Goal: Information Seeking & Learning: Learn about a topic

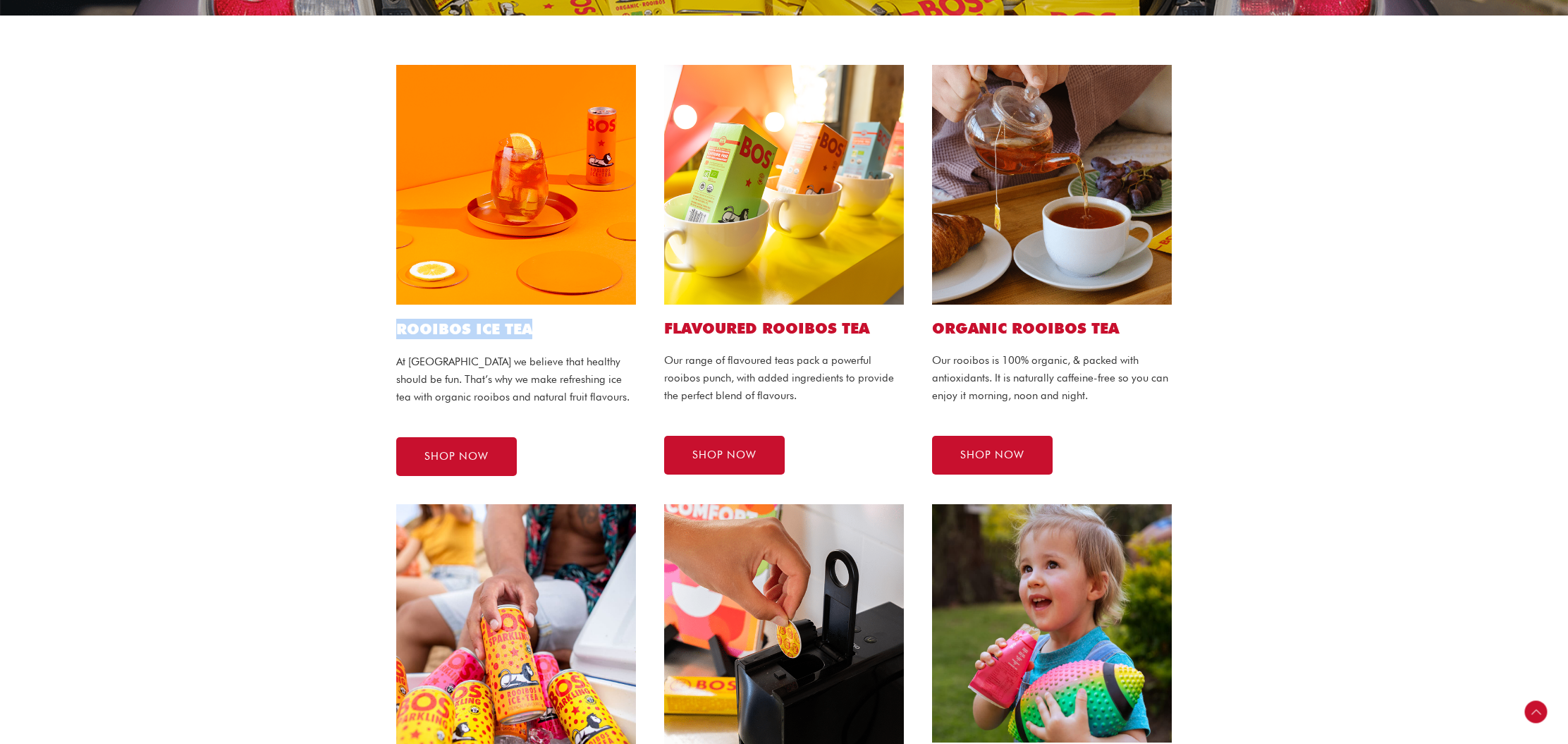
drag, startPoint x: 397, startPoint y: 331, endPoint x: 531, endPoint y: 330, distance: 134.0
click at [531, 330] on h1 "ROOIBOS ICE TEA" at bounding box center [516, 329] width 240 height 20
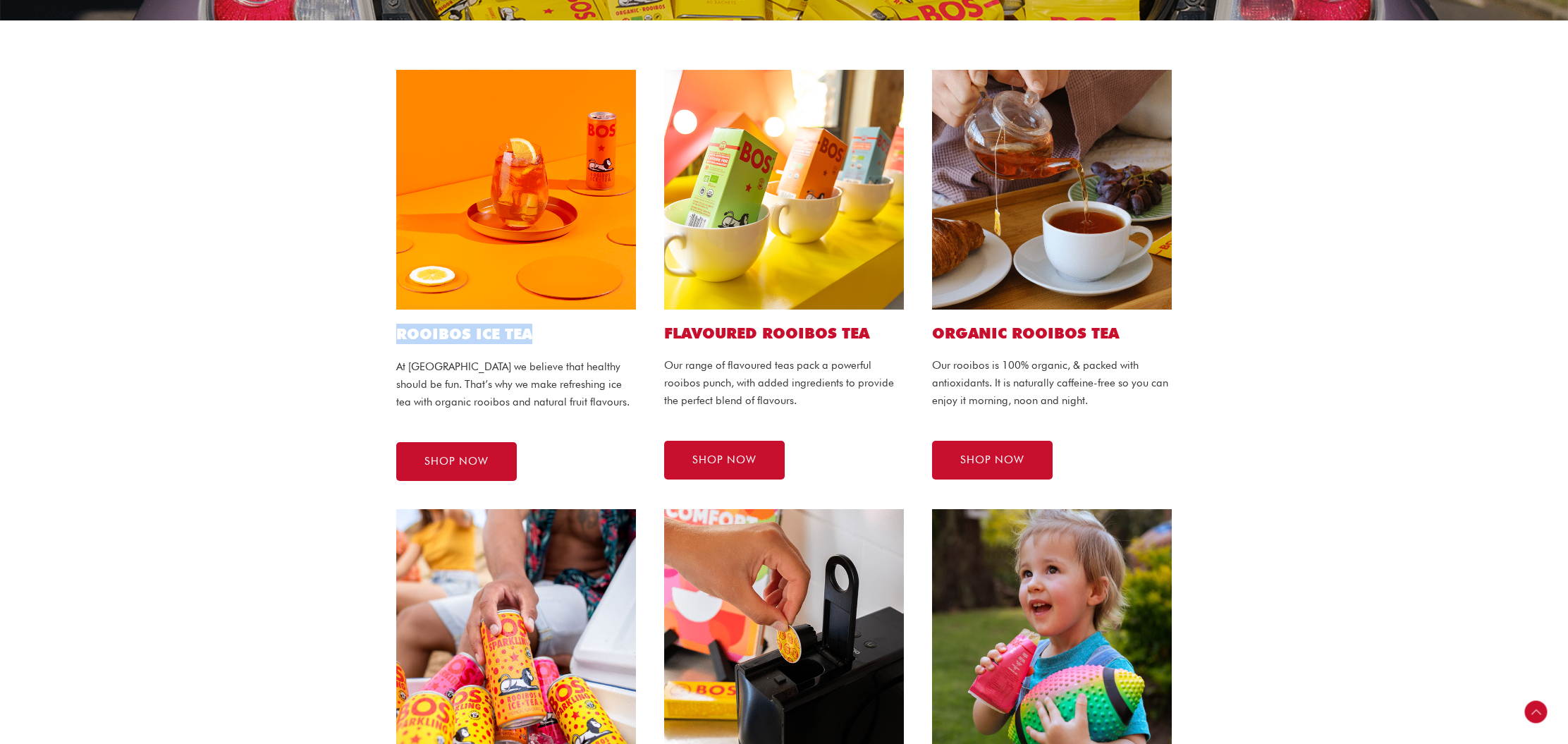
copy h1 "ROOIBOS ICE TEA"
drag, startPoint x: 668, startPoint y: 331, endPoint x: 881, endPoint y: 327, distance: 213.0
click at [881, 327] on h2 "Flavoured ROOIBOS TEA" at bounding box center [784, 333] width 240 height 19
copy h2 "Flavoured ROOIBOS TEA"
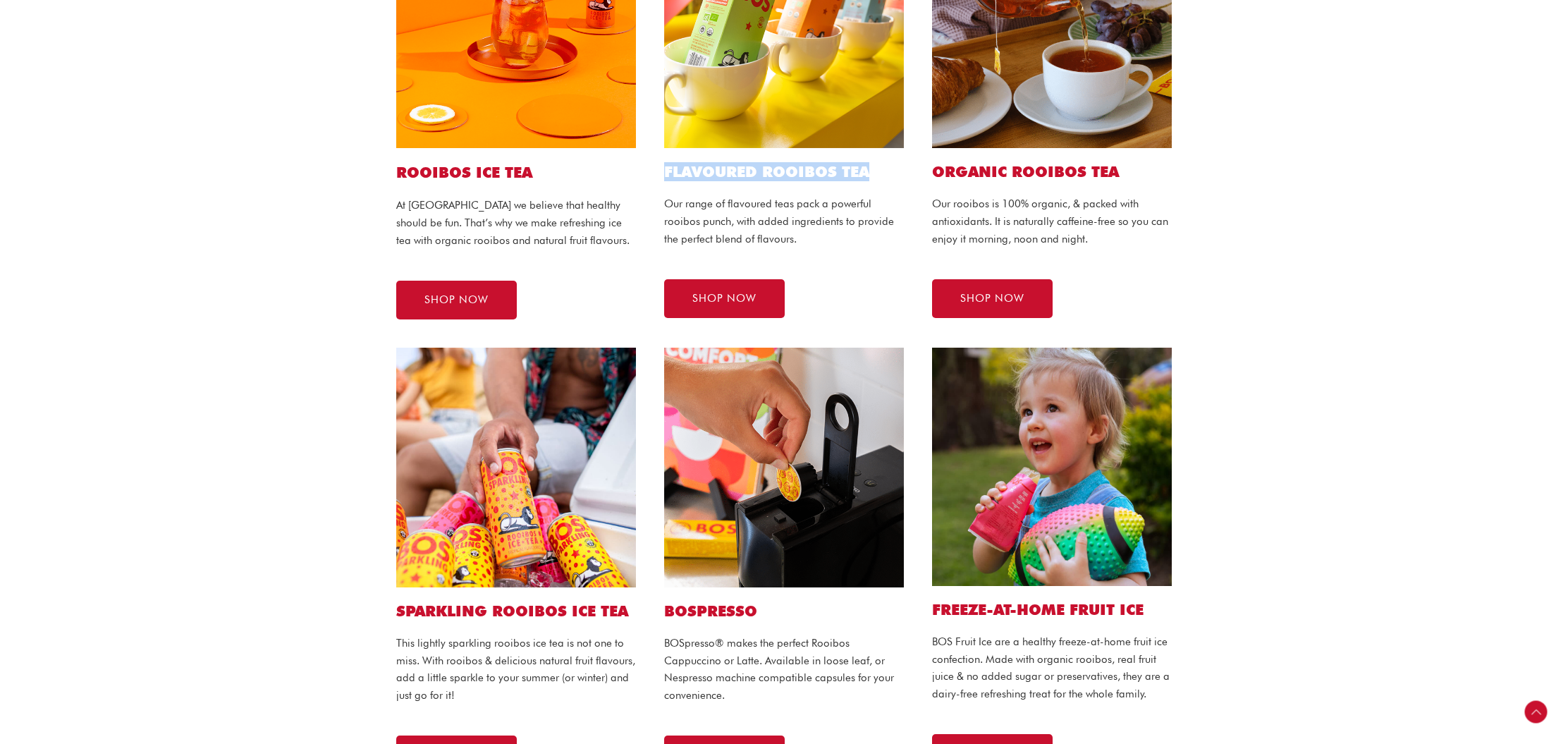
scroll to position [456, 0]
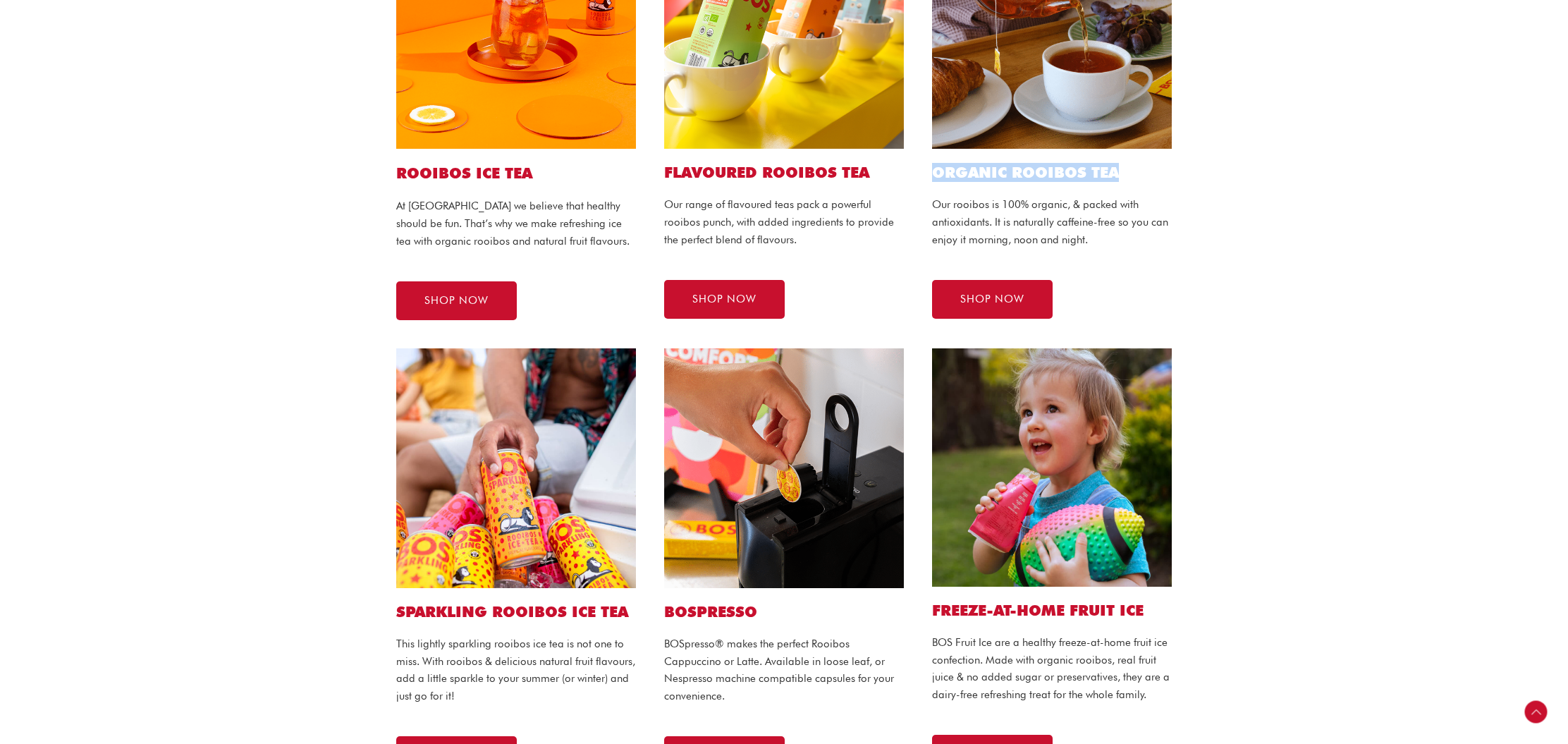
drag, startPoint x: 936, startPoint y: 170, endPoint x: 1140, endPoint y: 176, distance: 204.1
click at [1140, 176] on h2 "Organic ROOIBOS TEA" at bounding box center [1052, 173] width 240 height 19
copy h2 "Organic ROOIBOS TEA"
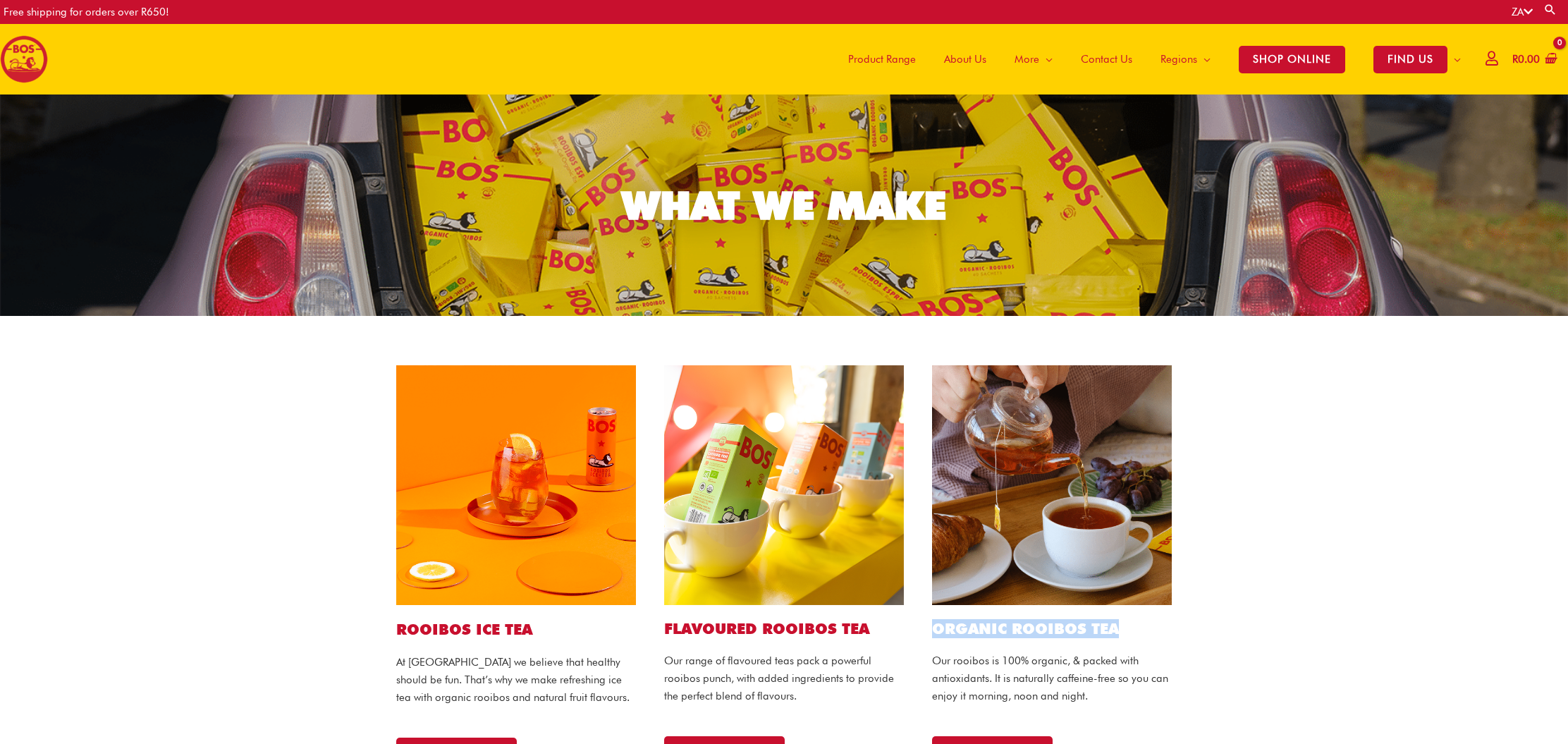
scroll to position [0, 0]
click at [379, 155] on link "WHAT WE MAKE" at bounding box center [784, 205] width 1568 height 221
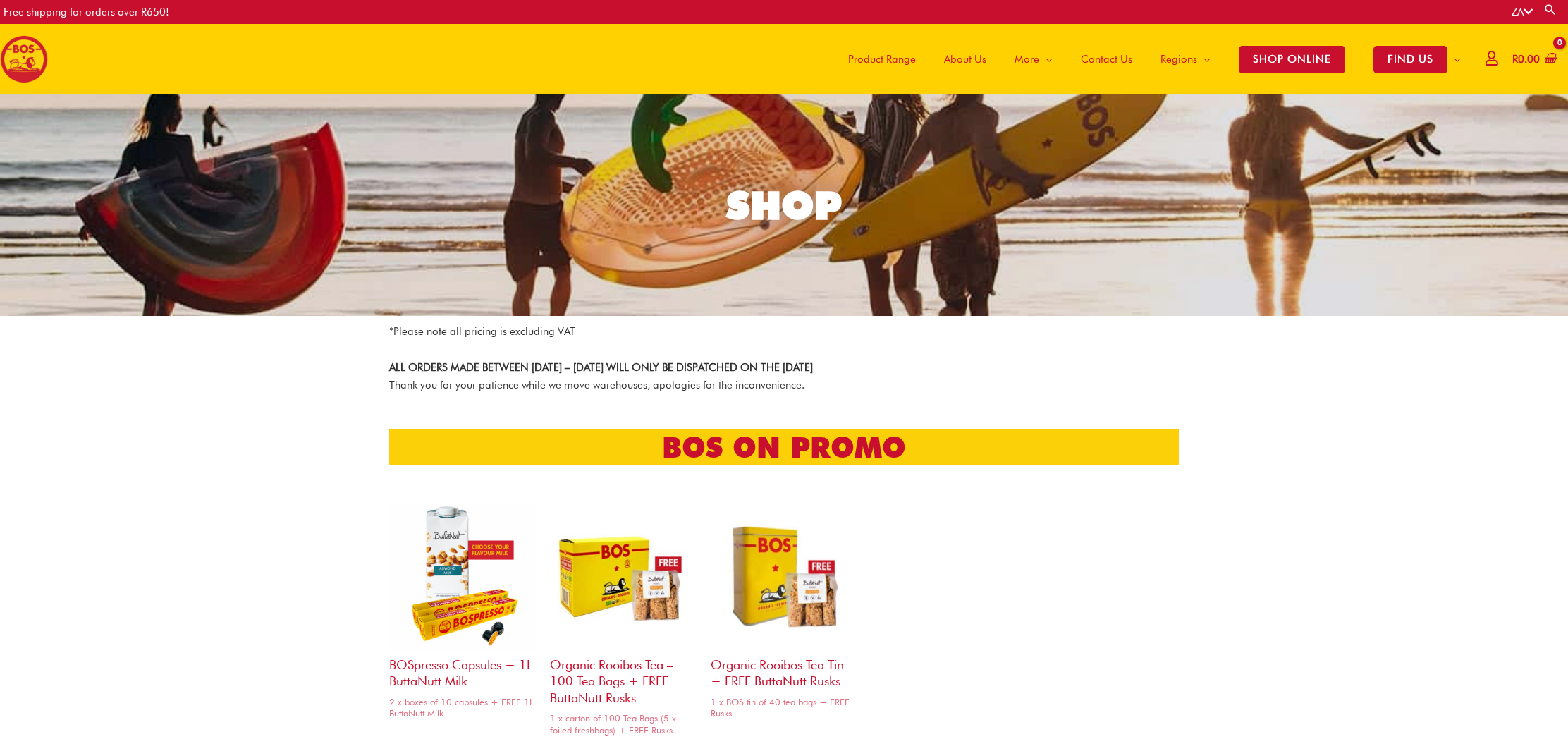
click at [407, 160] on link "SHOP" at bounding box center [784, 205] width 1568 height 221
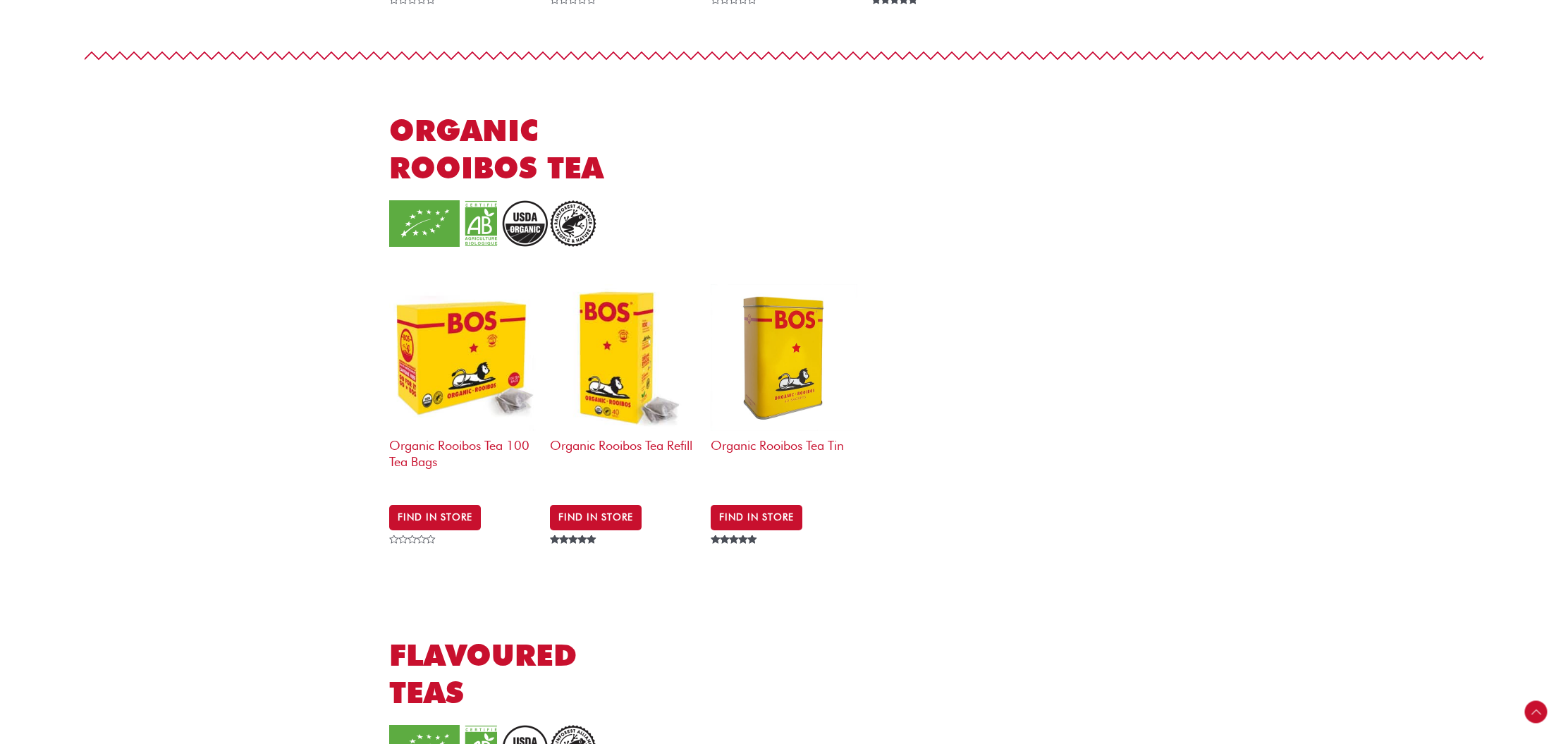
scroll to position [1265, 0]
click at [506, 336] on img at bounding box center [462, 357] width 147 height 147
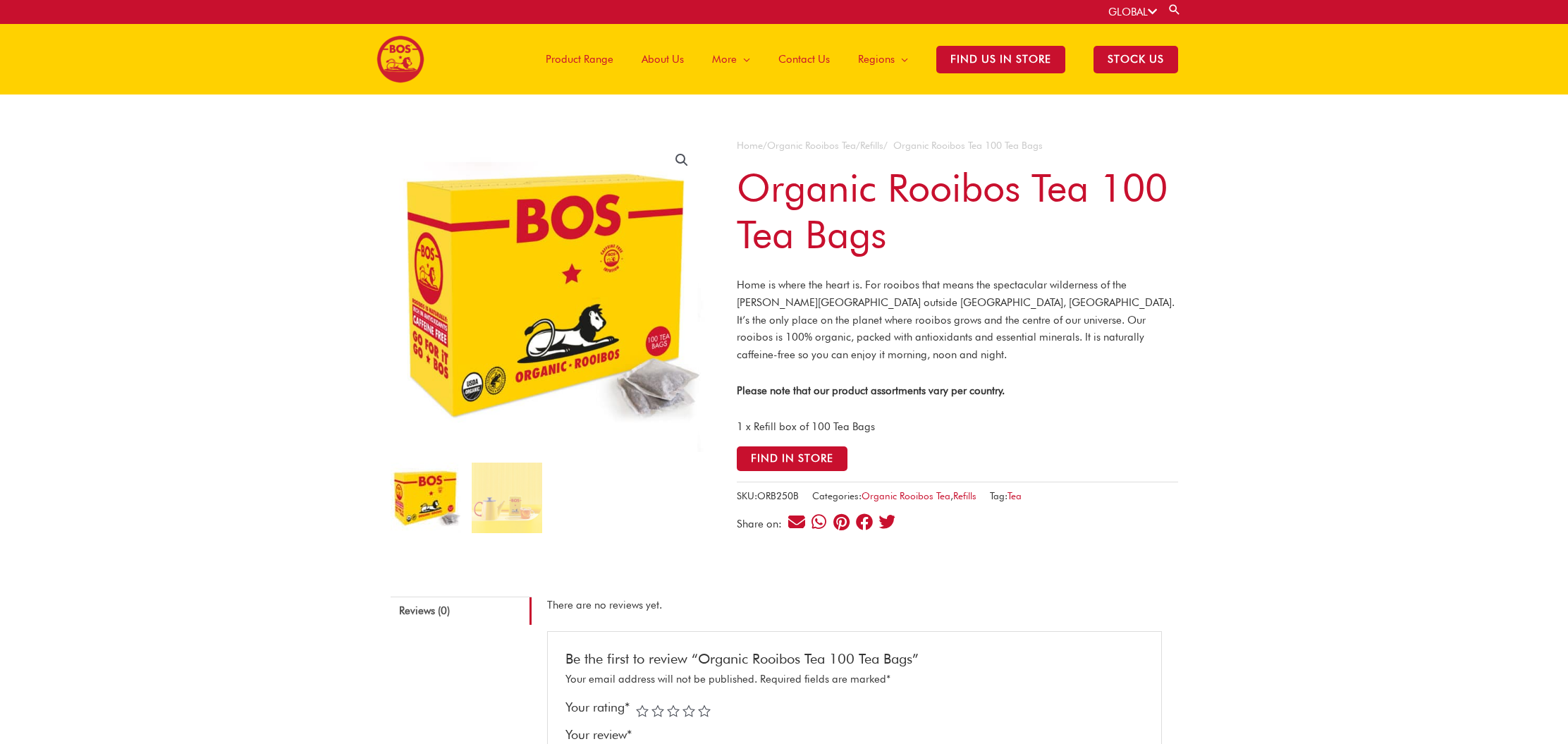
click at [392, 56] on img at bounding box center [400, 59] width 48 height 48
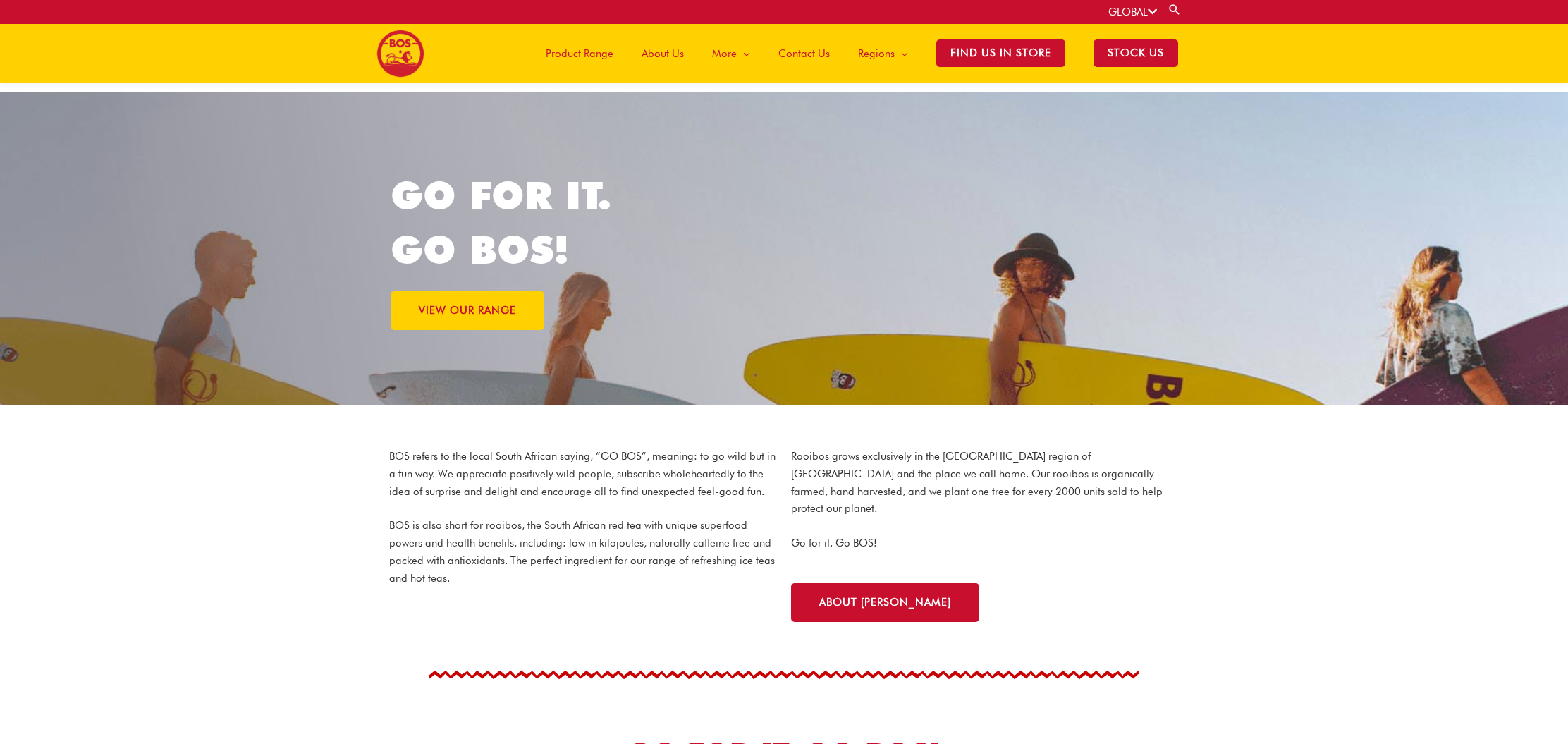
scroll to position [2, 1]
click at [881, 188] on div "GO FOR IT. GO BOS! VIEW OUR RANGE" at bounding box center [784, 249] width 788 height 313
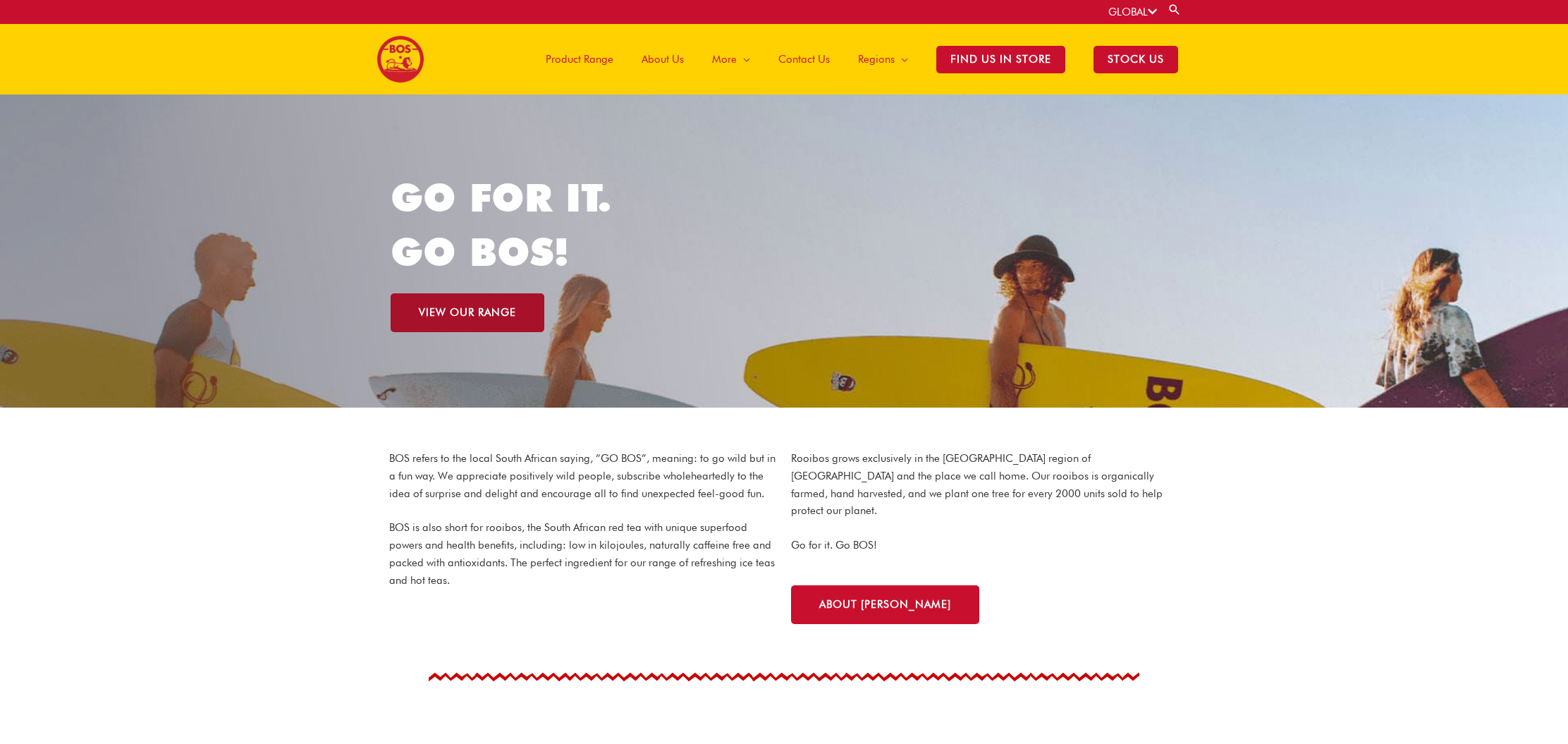
scroll to position [0, 0]
click at [395, 55] on img at bounding box center [400, 59] width 48 height 48
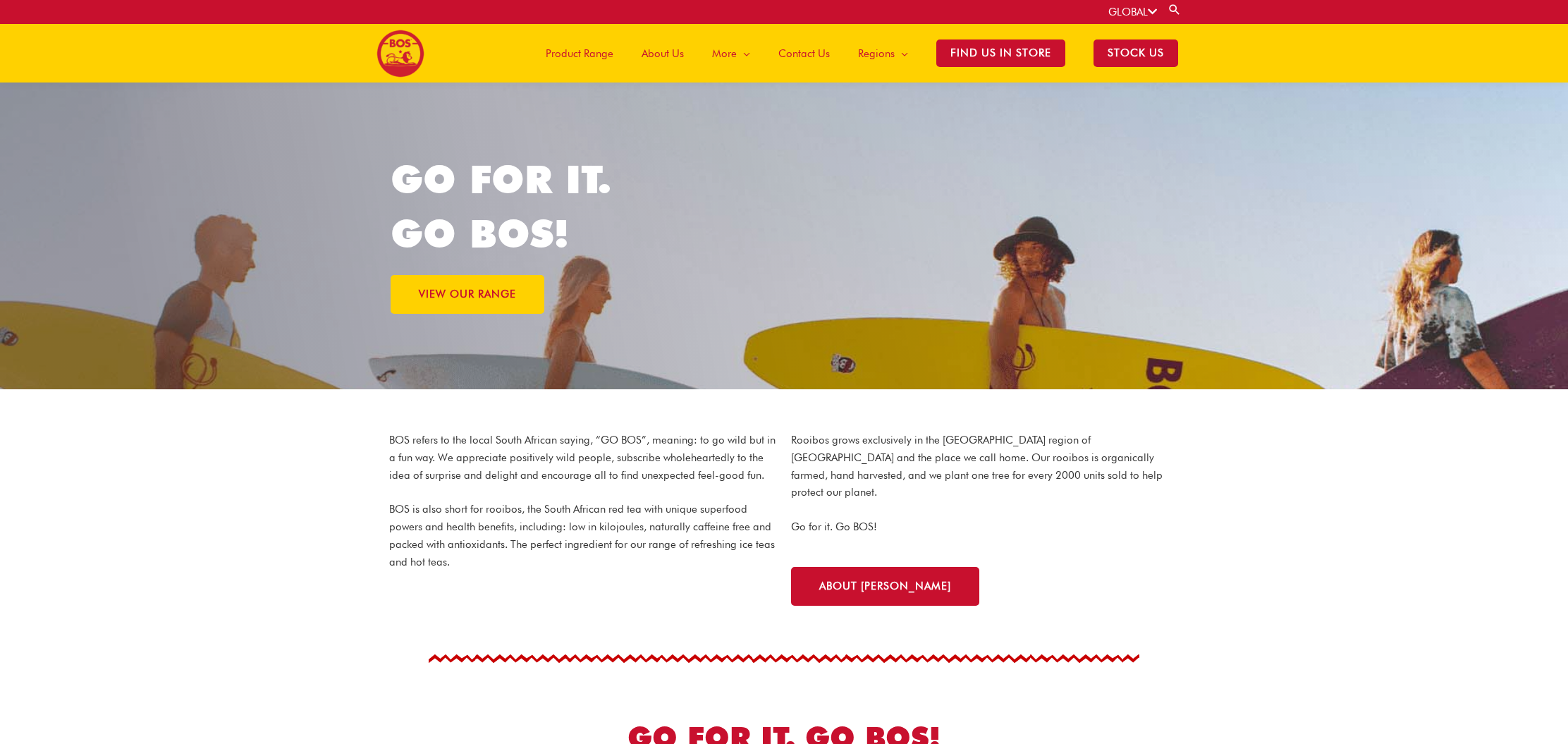
scroll to position [9, 1]
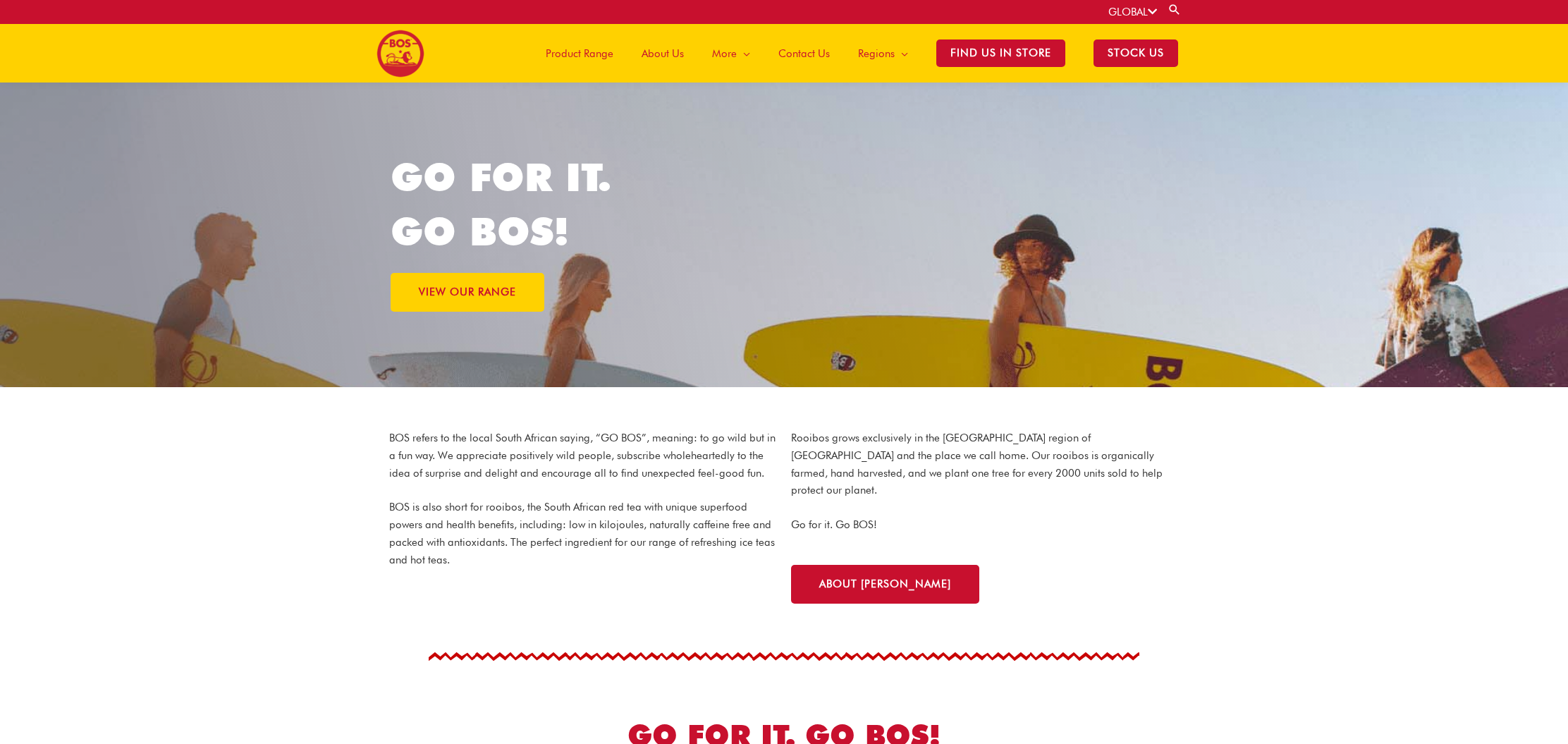
drag, startPoint x: 403, startPoint y: 170, endPoint x: 573, endPoint y: 236, distance: 182.4
click at [573, 236] on h1 "GO FOR IT. GO BOS!" at bounding box center [587, 204] width 394 height 109
copy h1 "GO FOR IT. GO BOS!"
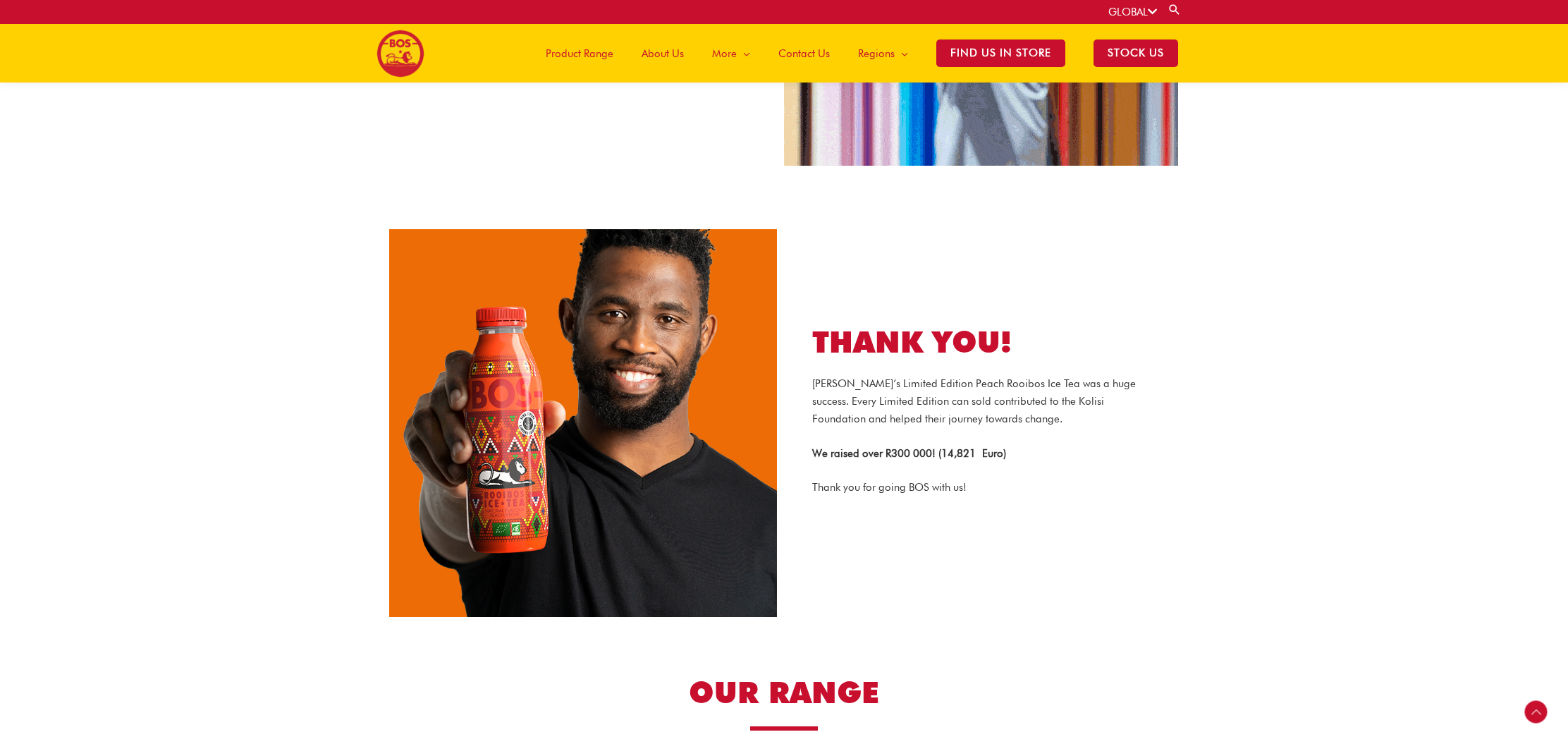
scroll to position [1553, 0]
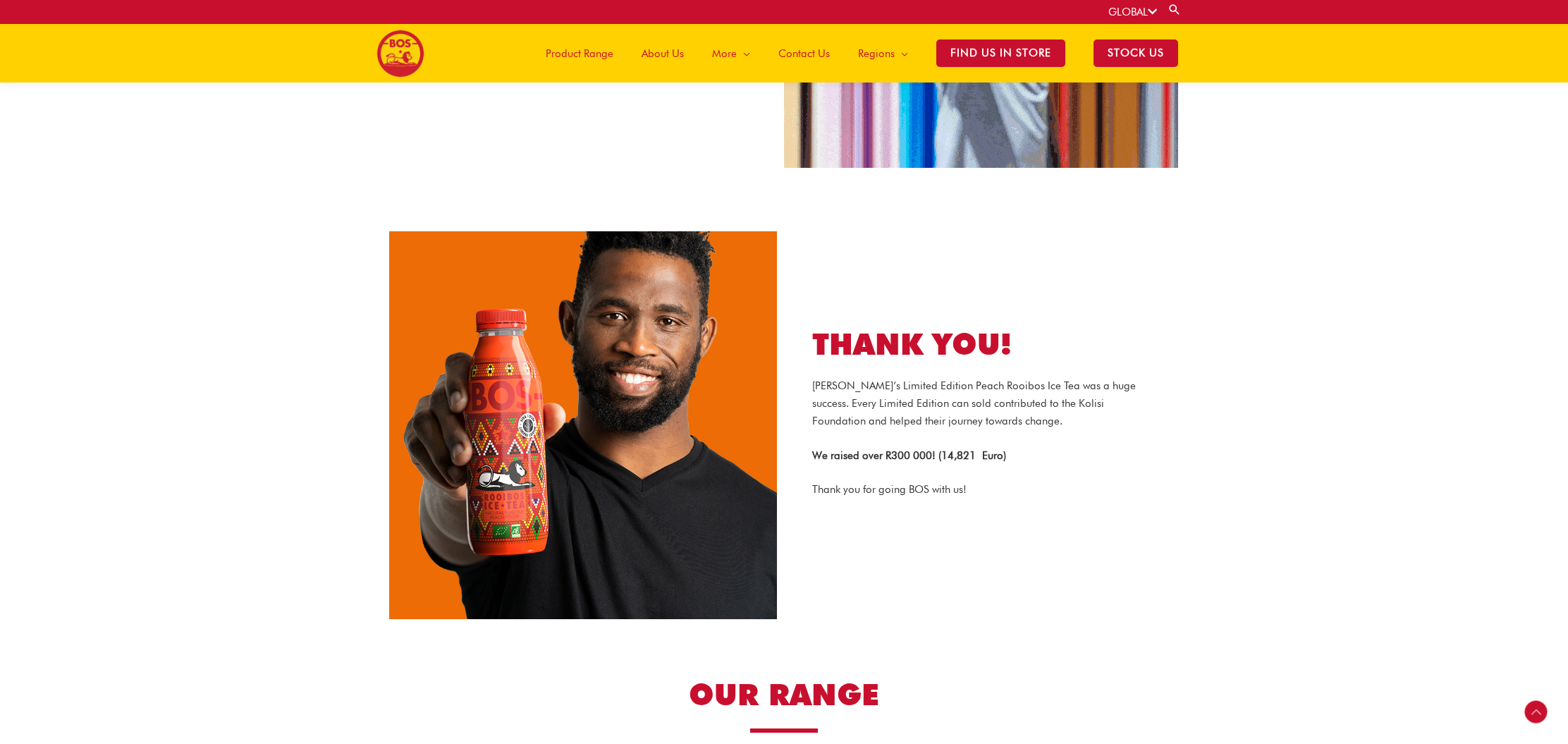
click at [389, 63] on img at bounding box center [400, 53] width 48 height 48
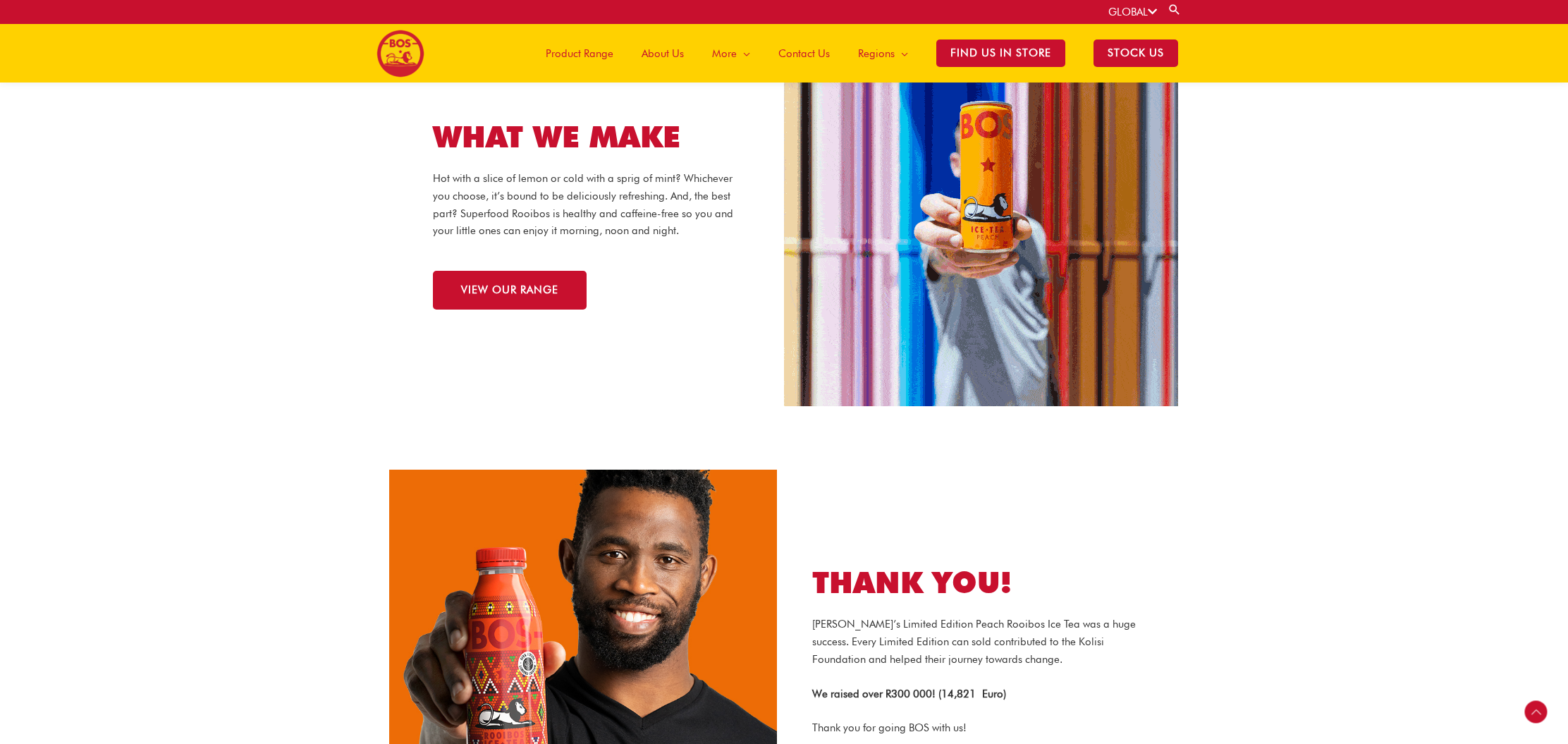
scroll to position [1304, 0]
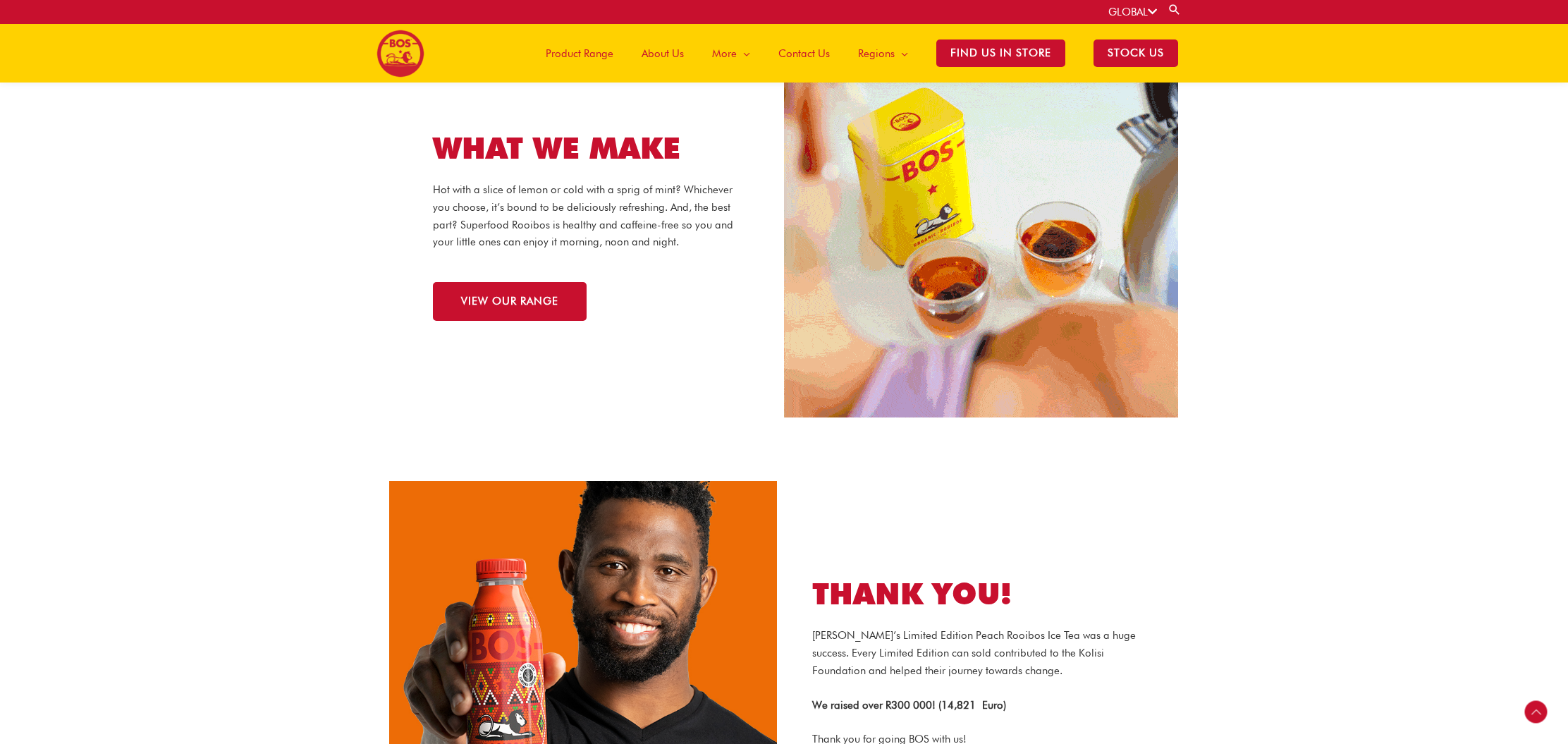
click at [596, 53] on span "Product Range" at bounding box center [579, 53] width 68 height 42
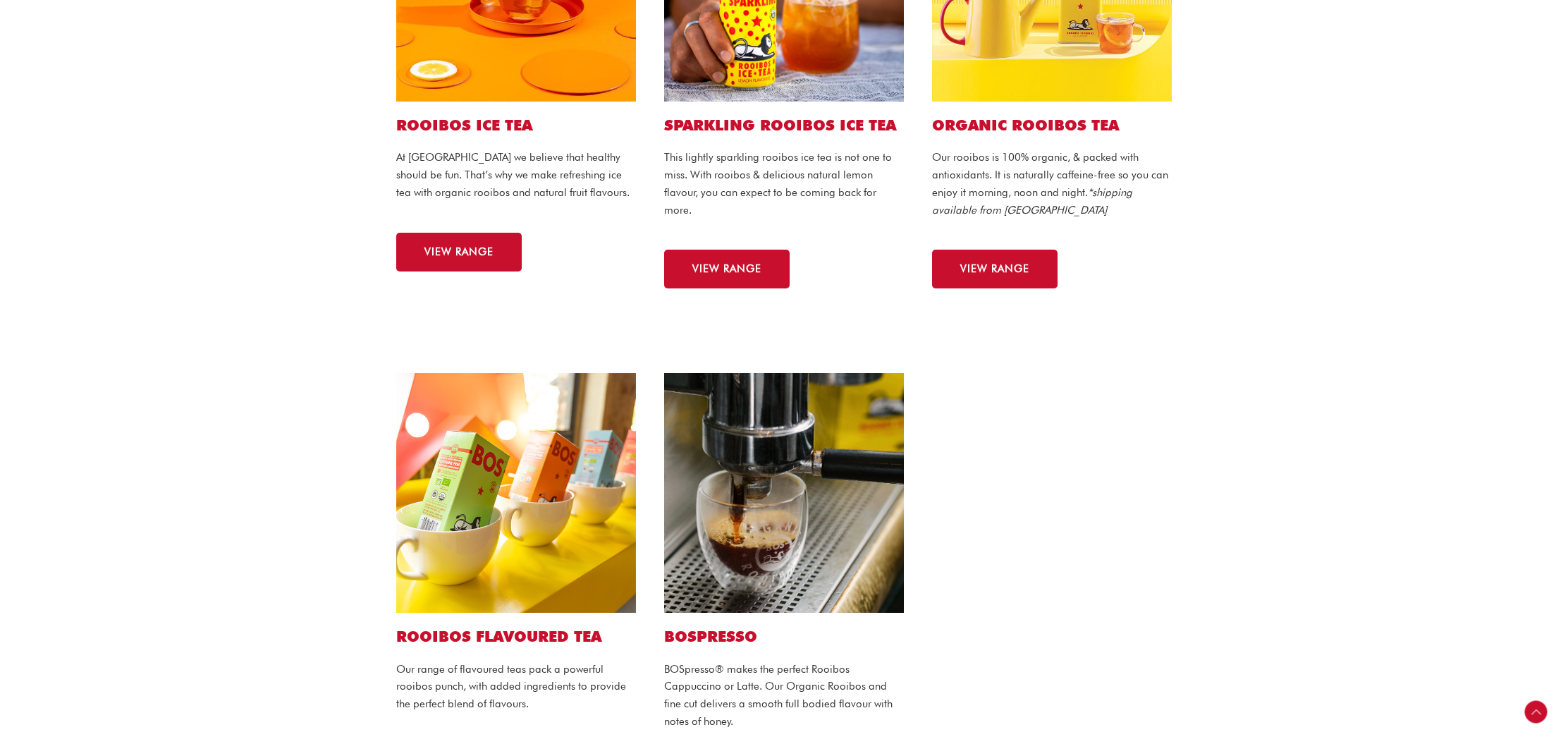
scroll to position [525, 0]
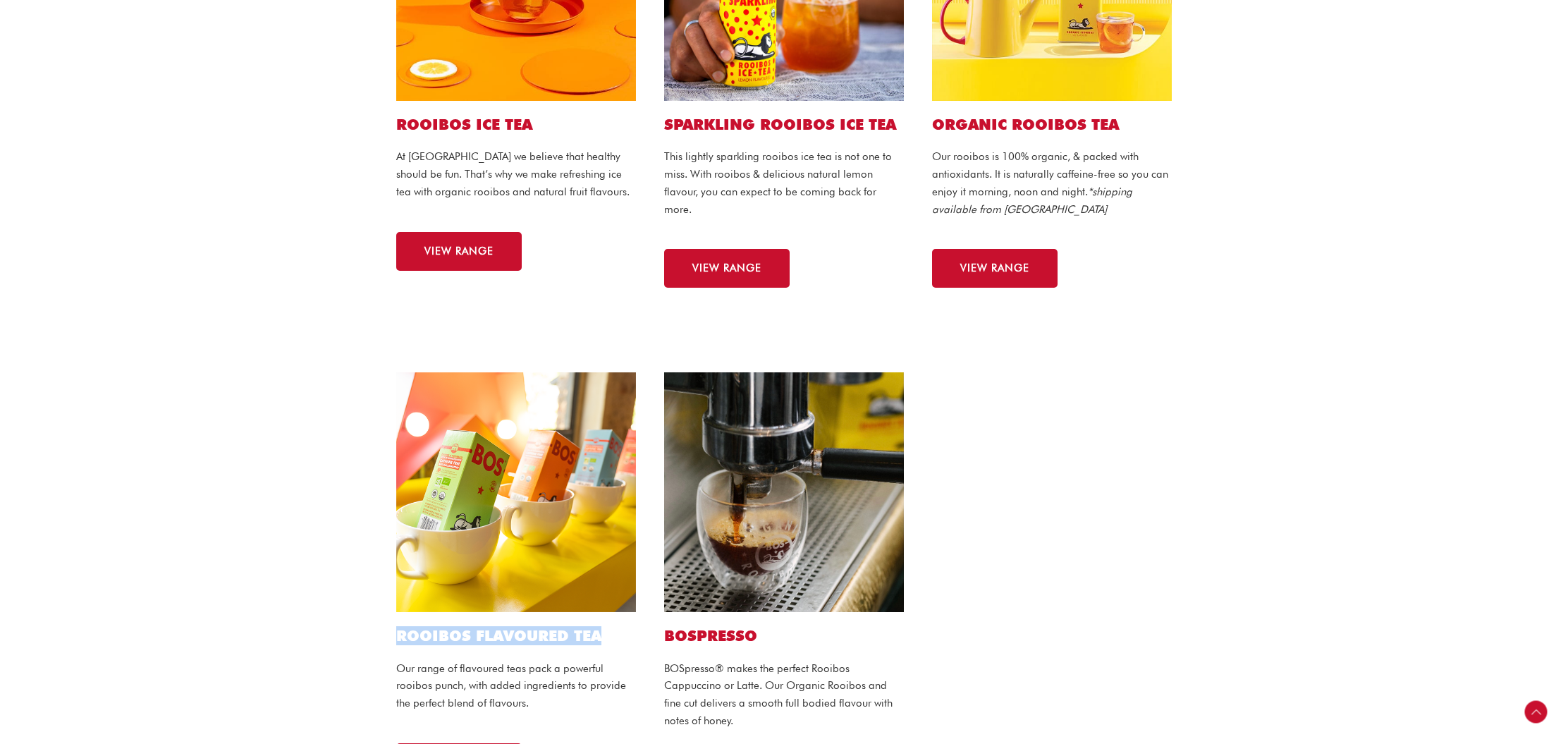
drag, startPoint x: 398, startPoint y: 632, endPoint x: 615, endPoint y: 636, distance: 217.0
click at [615, 636] on h2 "ROOIBOS FLAVOURED TEA" at bounding box center [516, 635] width 240 height 19
copy h2 "ROOIBOS FLAVOURED TEA"
drag, startPoint x: 668, startPoint y: 635, endPoint x: 757, endPoint y: 632, distance: 89.1
click at [755, 631] on h2 "BOSPRESSO" at bounding box center [784, 635] width 240 height 19
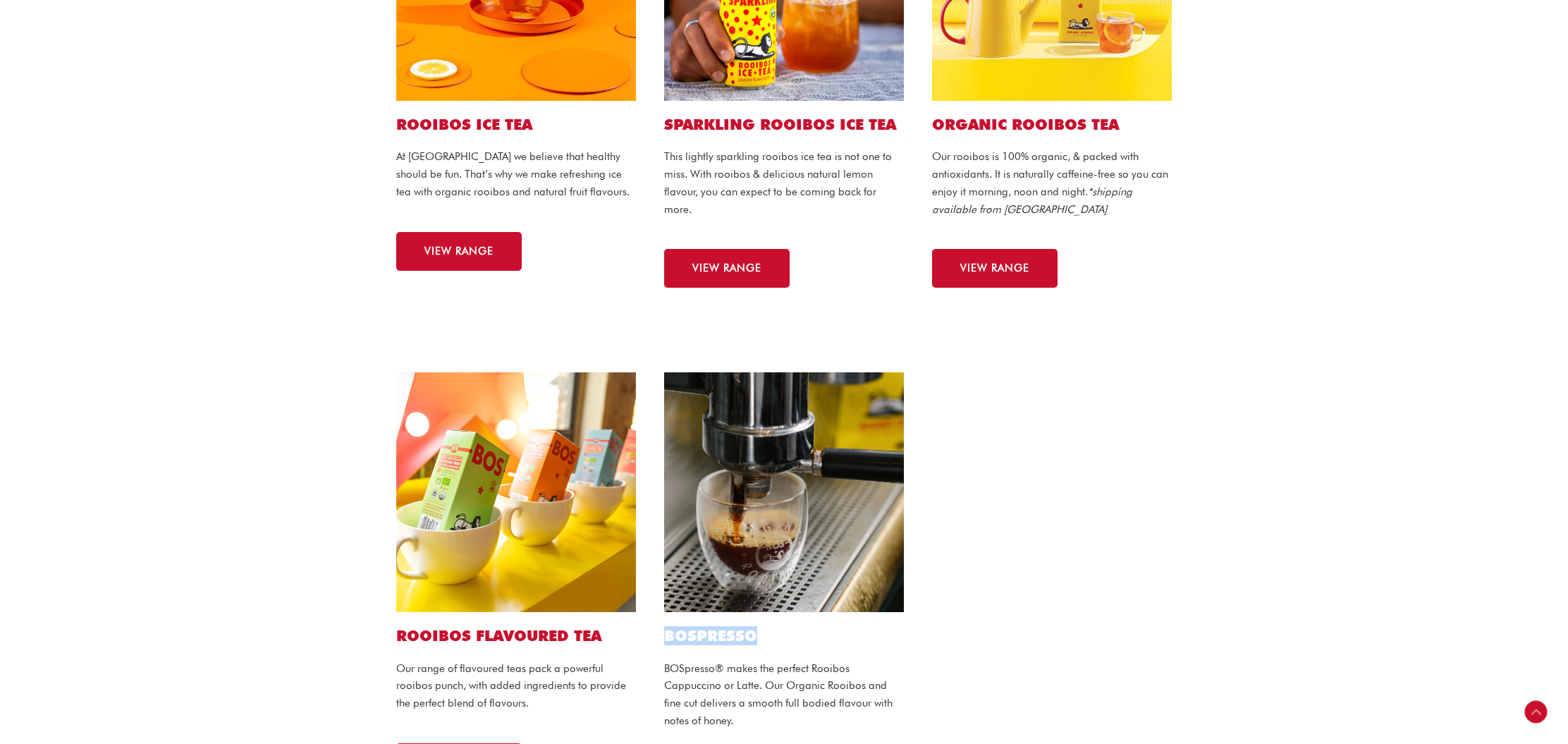
copy h2 "BOSPRESSO"
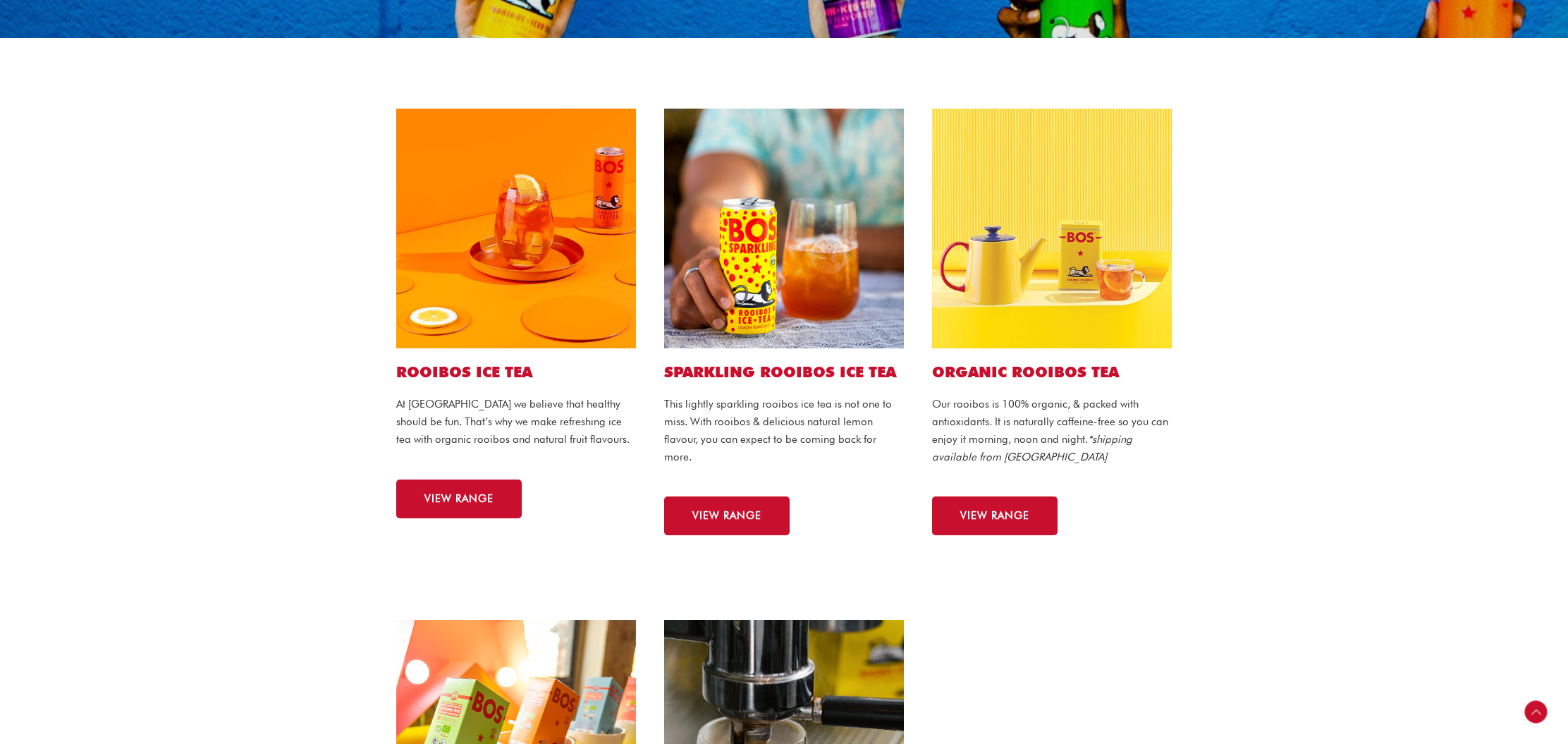
scroll to position [254, 0]
